Goal: Information Seeking & Learning: Learn about a topic

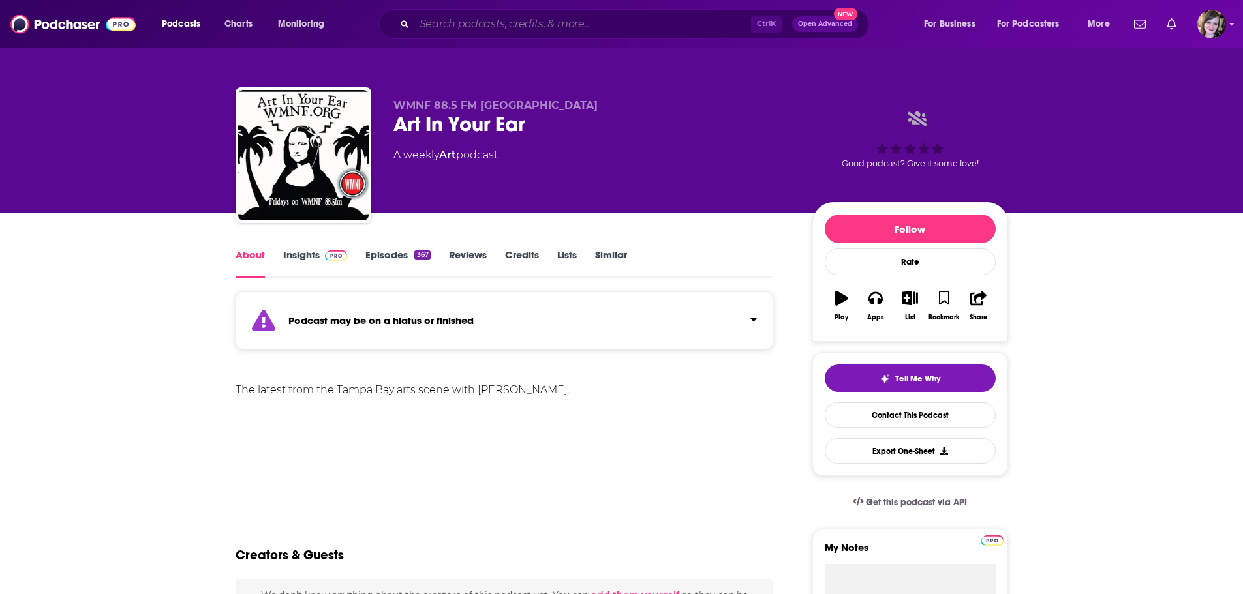
click at [493, 25] on input "Search podcasts, credits, & more..." at bounding box center [582, 24] width 337 height 21
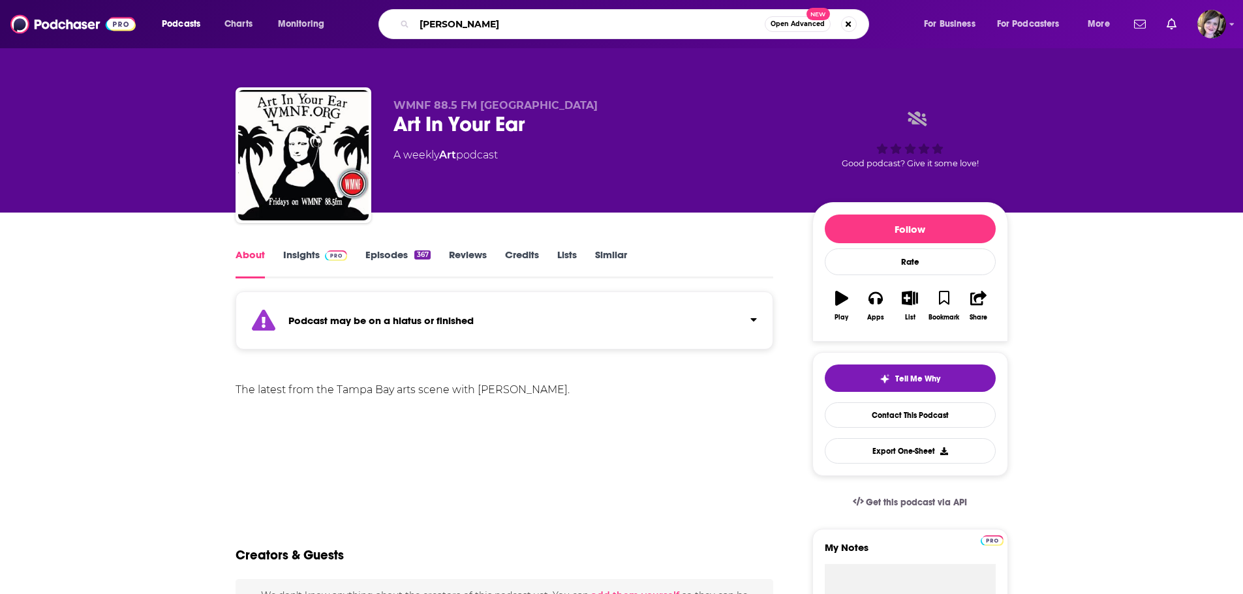
type input "lydian lunch"
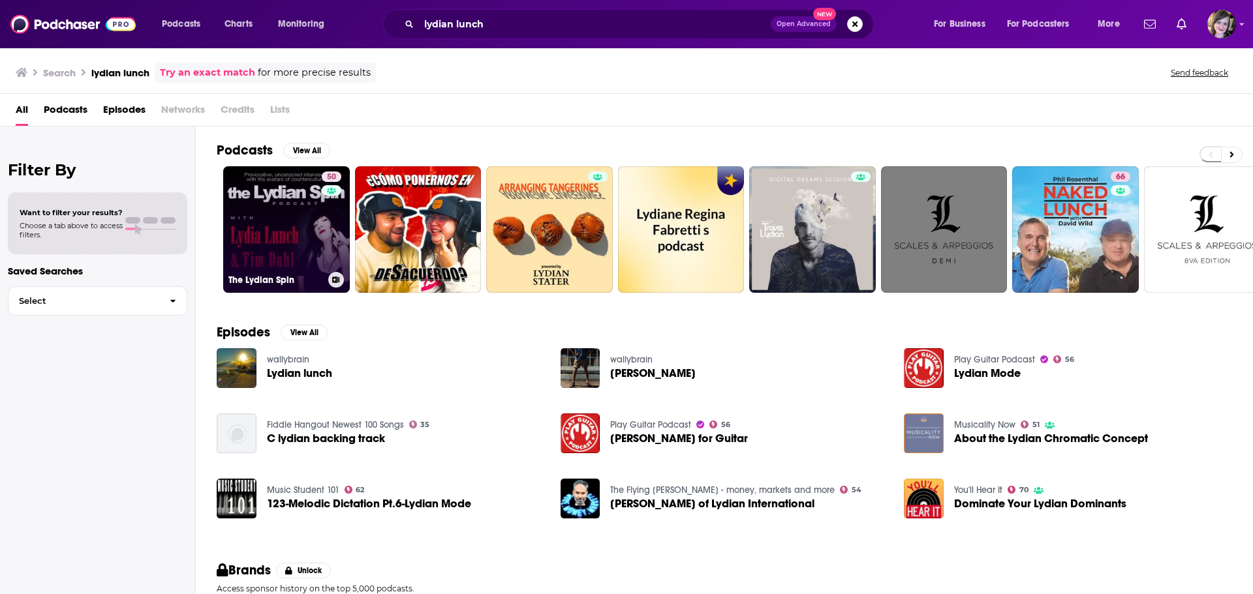
click at [277, 227] on link "50 The Lydian Spin" at bounding box center [286, 229] width 127 height 127
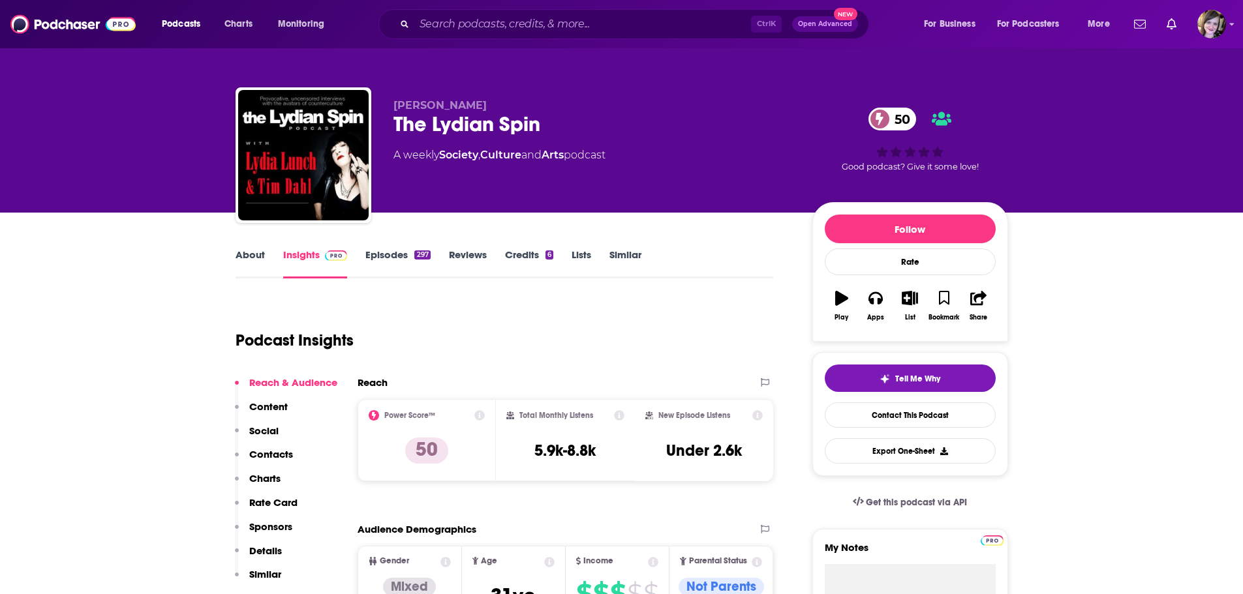
click at [244, 254] on link "About" at bounding box center [250, 264] width 29 height 30
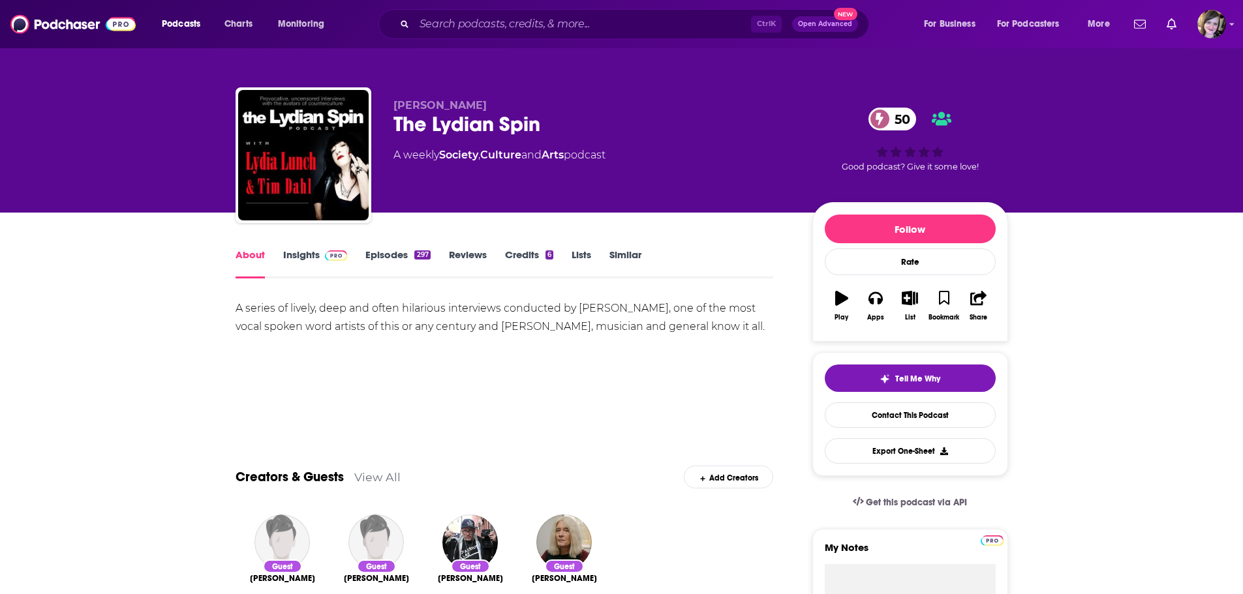
click at [300, 257] on link "Insights" at bounding box center [315, 264] width 65 height 30
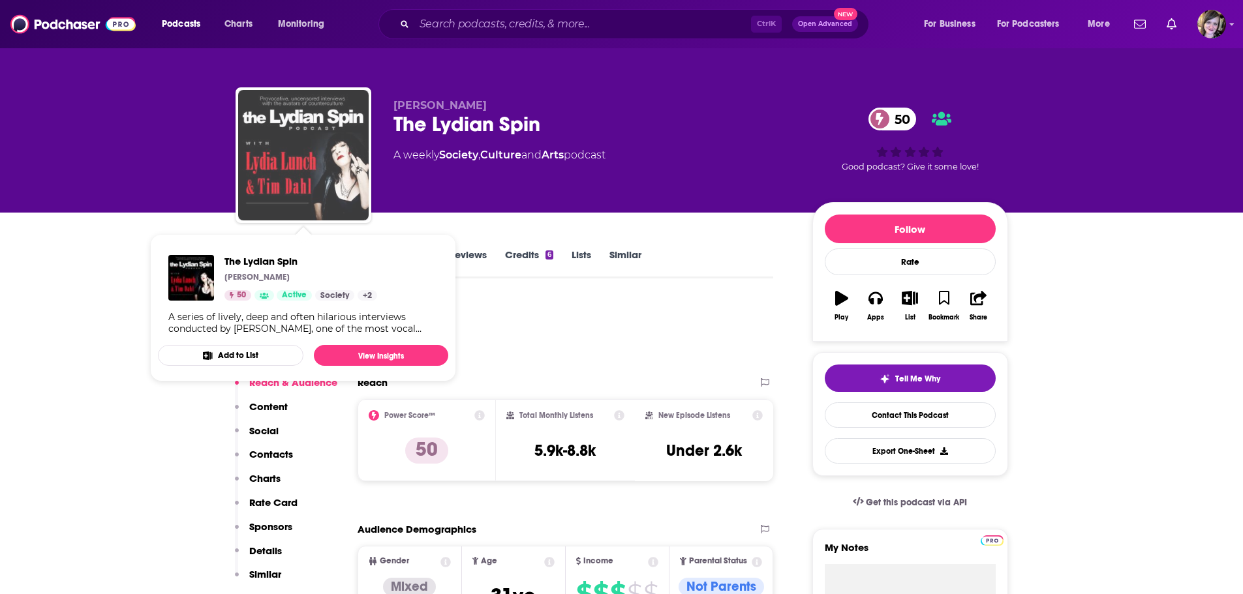
click at [283, 136] on img "The Lydian Spin" at bounding box center [303, 155] width 130 height 130
